Goal: Transaction & Acquisition: Register for event/course

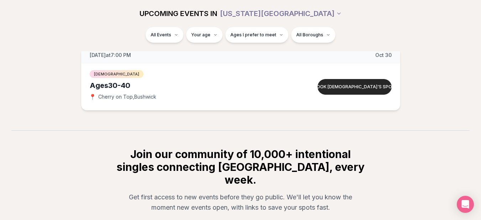
scroll to position [3953, 0]
